Goal: Navigation & Orientation: Go to known website

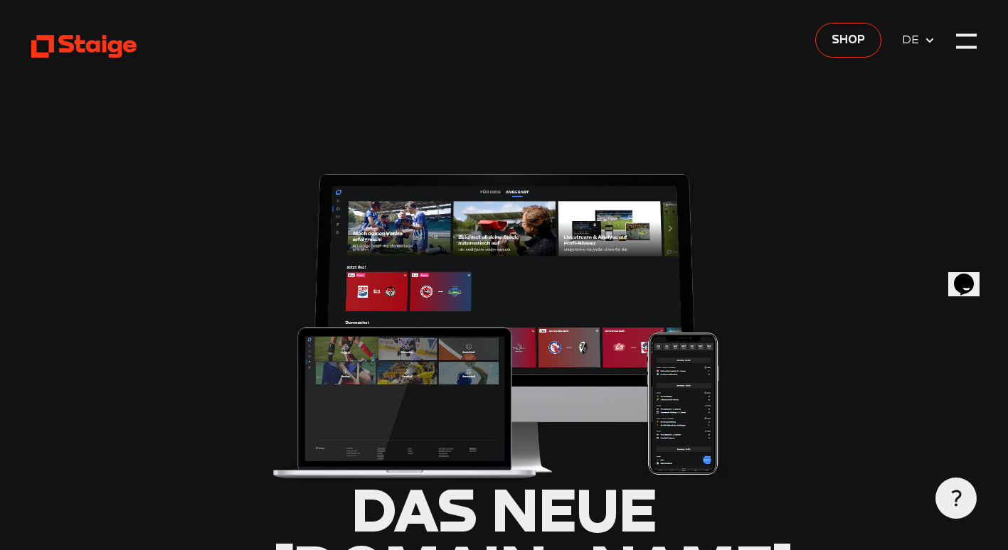
type input "0.8"
click at [77, 46] on use at bounding box center [83, 46] width 105 height 23
click at [973, 42] on div at bounding box center [966, 41] width 21 height 21
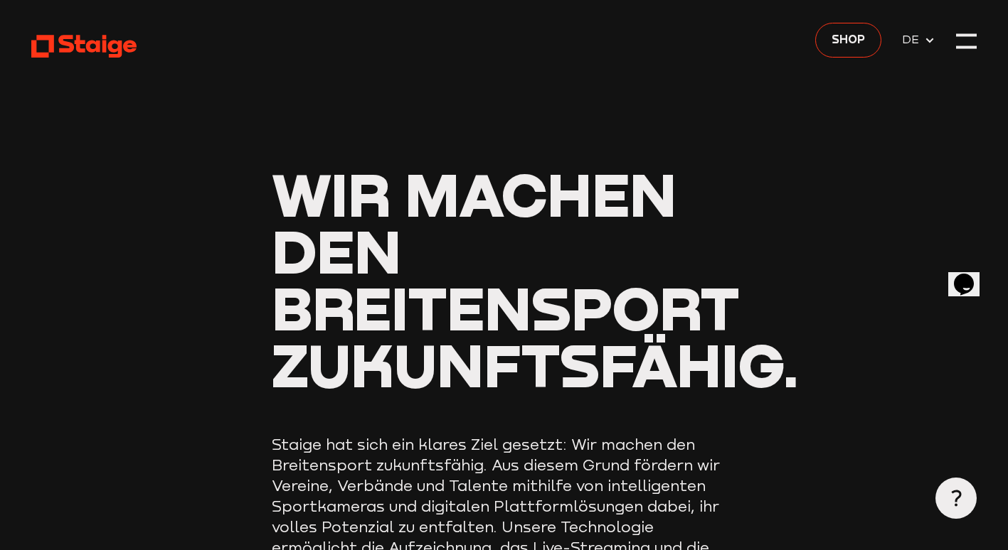
click at [106, 59] on link at bounding box center [83, 46] width 105 height 26
